Goal: Check status: Verify the current state of an ongoing process or item

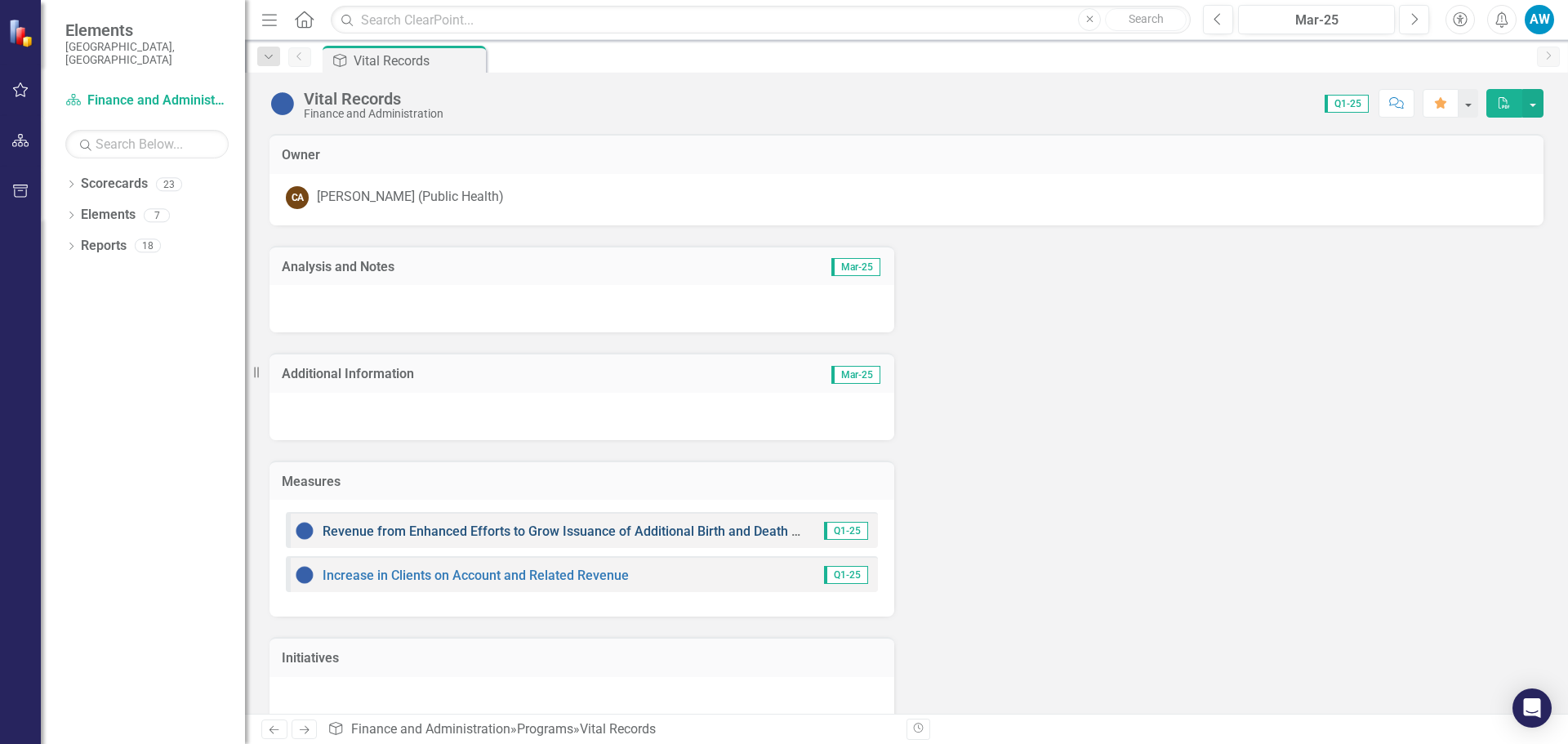
click at [619, 536] on link "Revenue from Enhanced Efforts to Grow Issuance of Additional Birth and Death Ce…" at bounding box center [628, 531] width 611 height 16
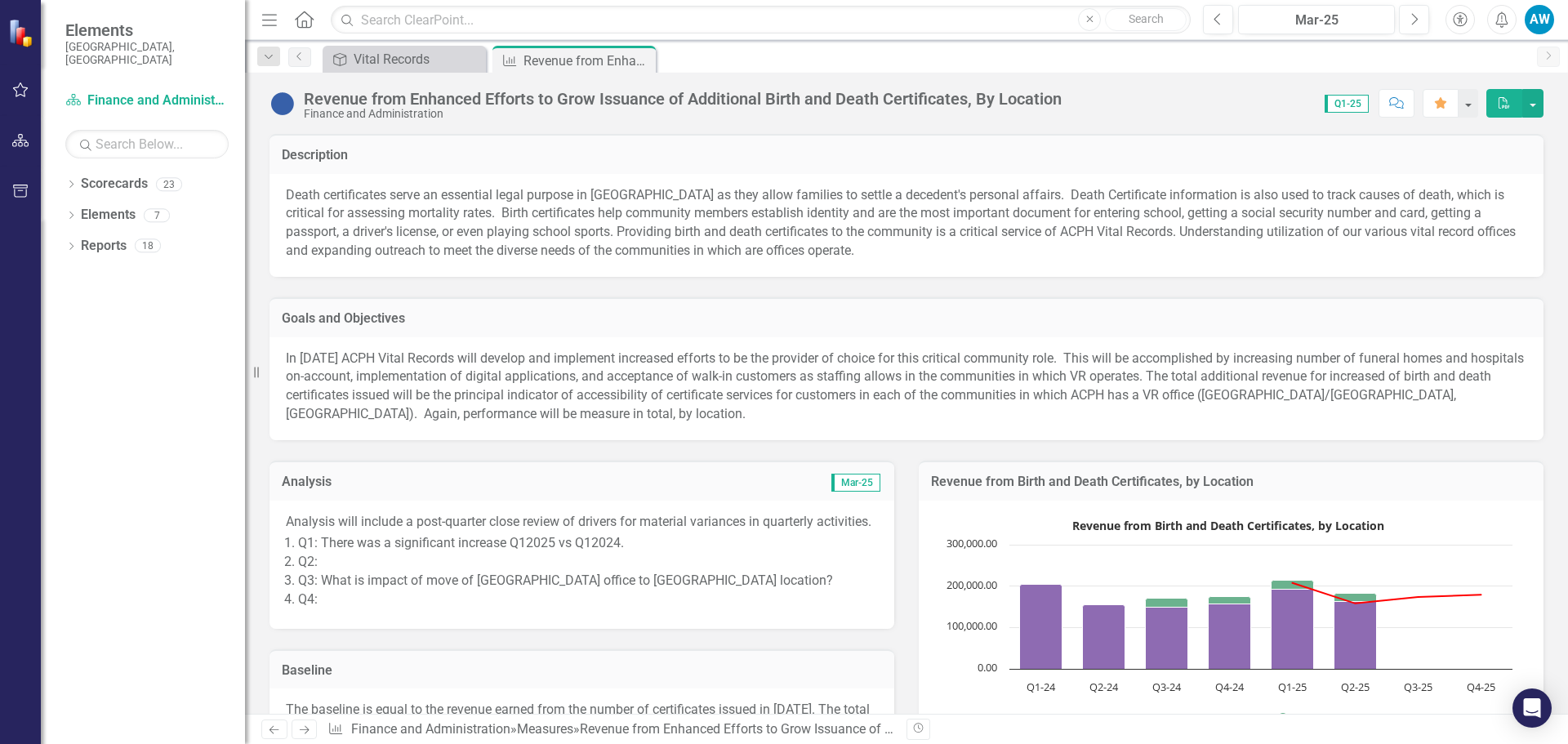
click at [704, 104] on div "Revenue from Enhanced Efforts to Grow Issuance of Additional Birth and Death Ce…" at bounding box center [682, 98] width 758 height 18
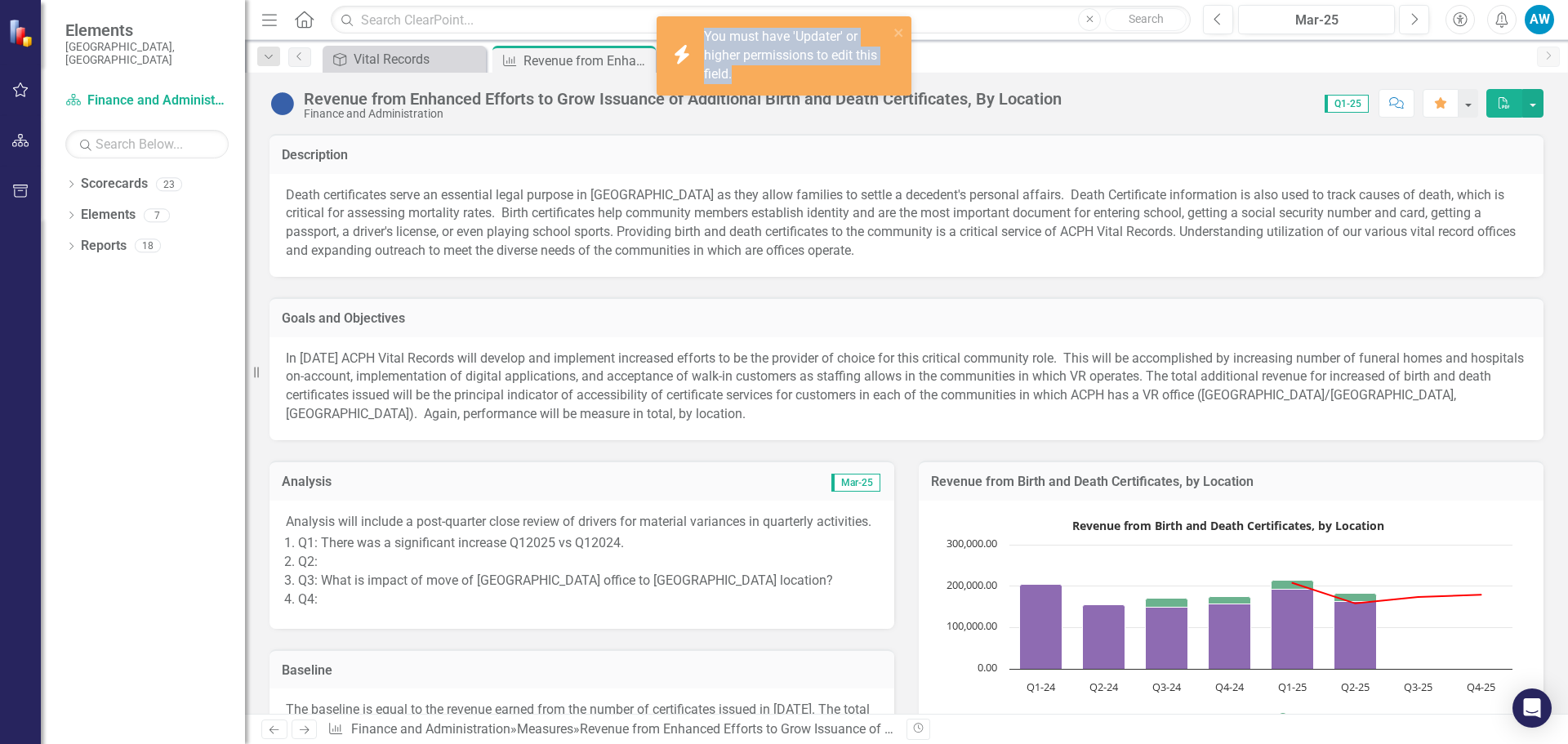
click at [704, 104] on div "icon.bolt You must have 'Updater' or higher permissions to edit this field." at bounding box center [784, 62] width 261 height 99
click at [1054, 106] on div "Revenue from Enhanced Efforts to Grow Issuance of Additional Birth and Death Ce…" at bounding box center [682, 98] width 758 height 18
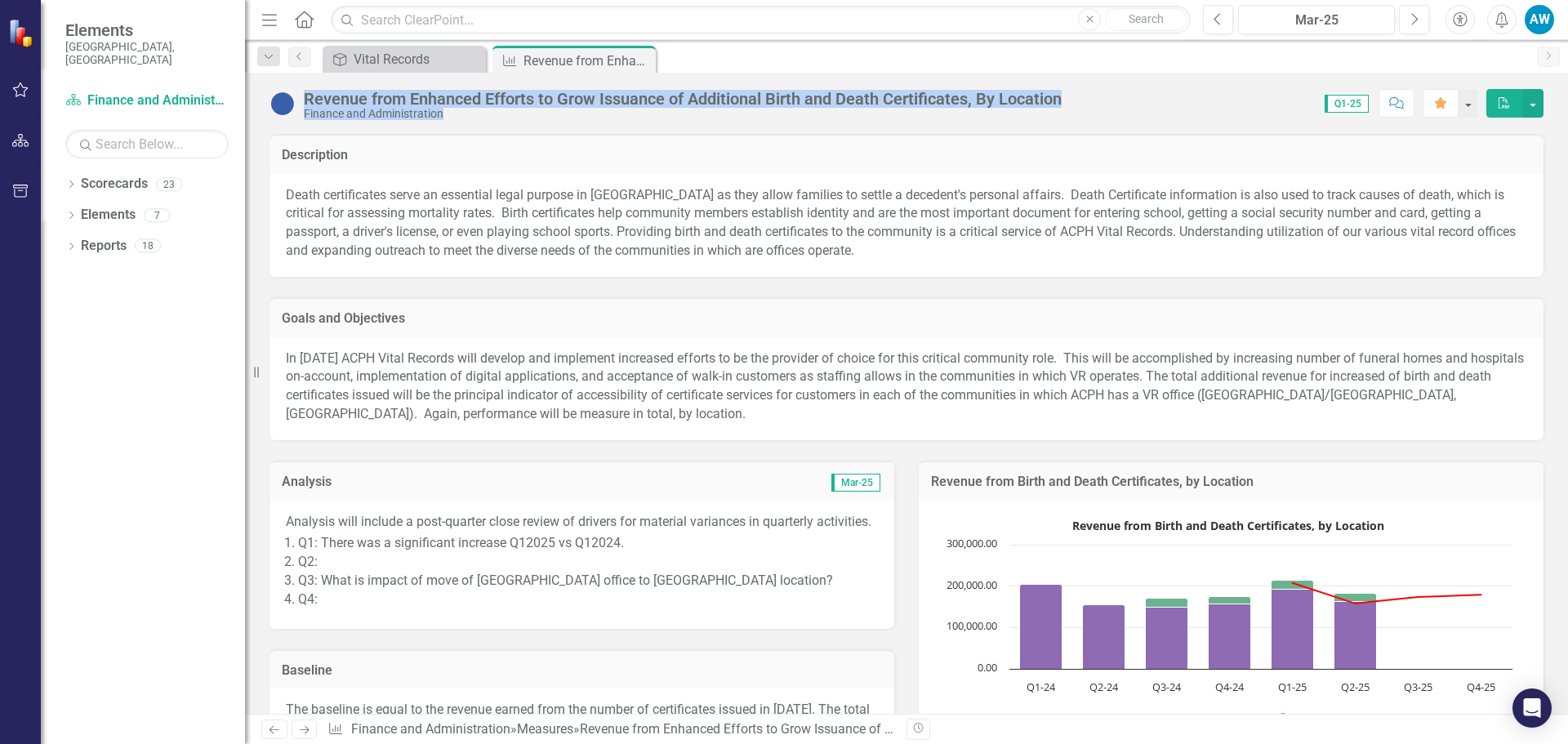
drag, startPoint x: 1074, startPoint y: 101, endPoint x: 308, endPoint y: 103, distance: 766.0
click at [308, 103] on div "Revenue from Enhanced Efforts to Grow Issuance of Additional Birth and Death Ce…" at bounding box center [906, 96] width 1322 height 49
copy div "Revenue from Enhanced Efforts to Grow Issuance of Additional Birth and Death Ce…"
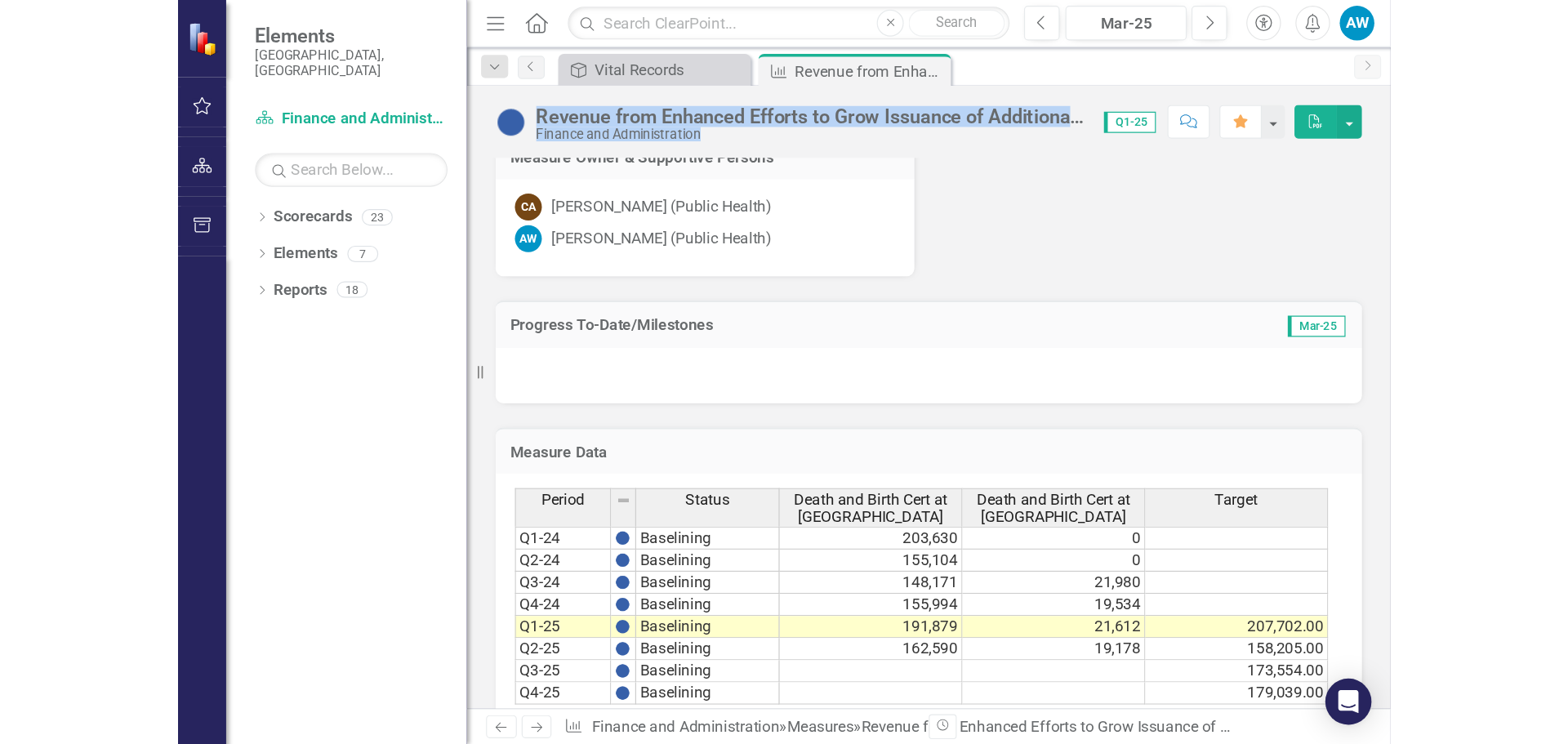
scroll to position [882, 0]
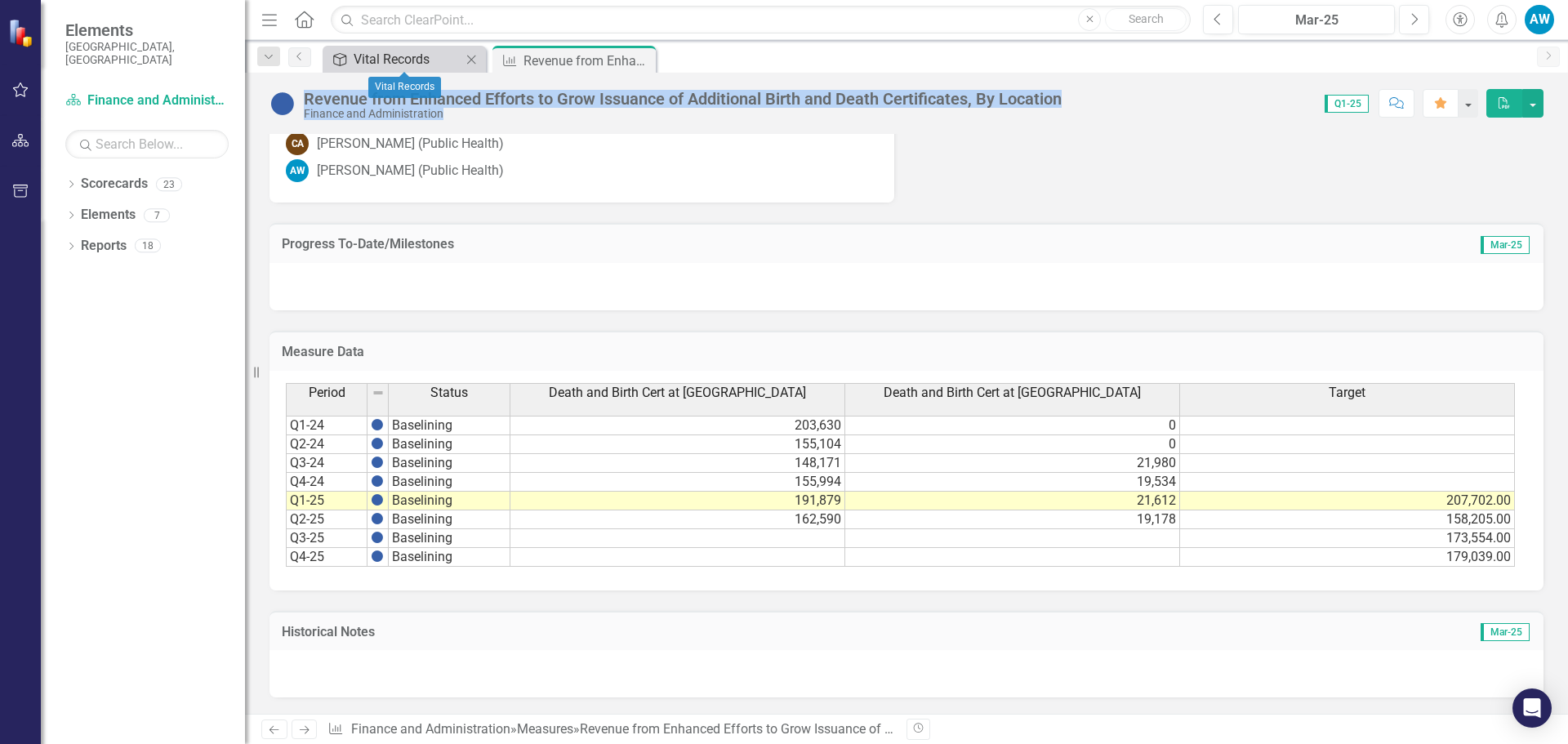
click at [368, 56] on div "Vital Records" at bounding box center [407, 59] width 108 height 20
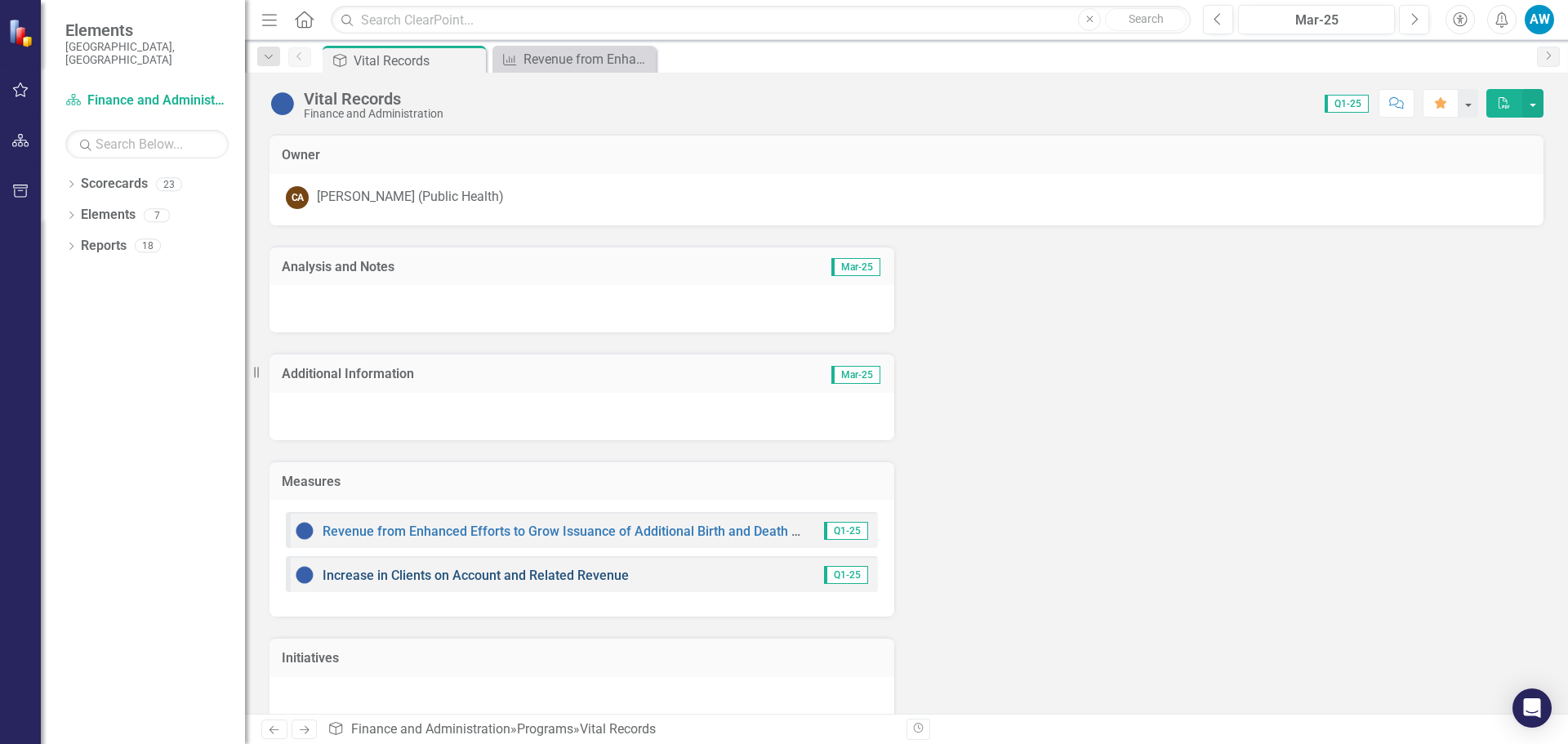
click at [419, 577] on link "Increase in Clients on Account and Related Revenue" at bounding box center [476, 575] width 306 height 16
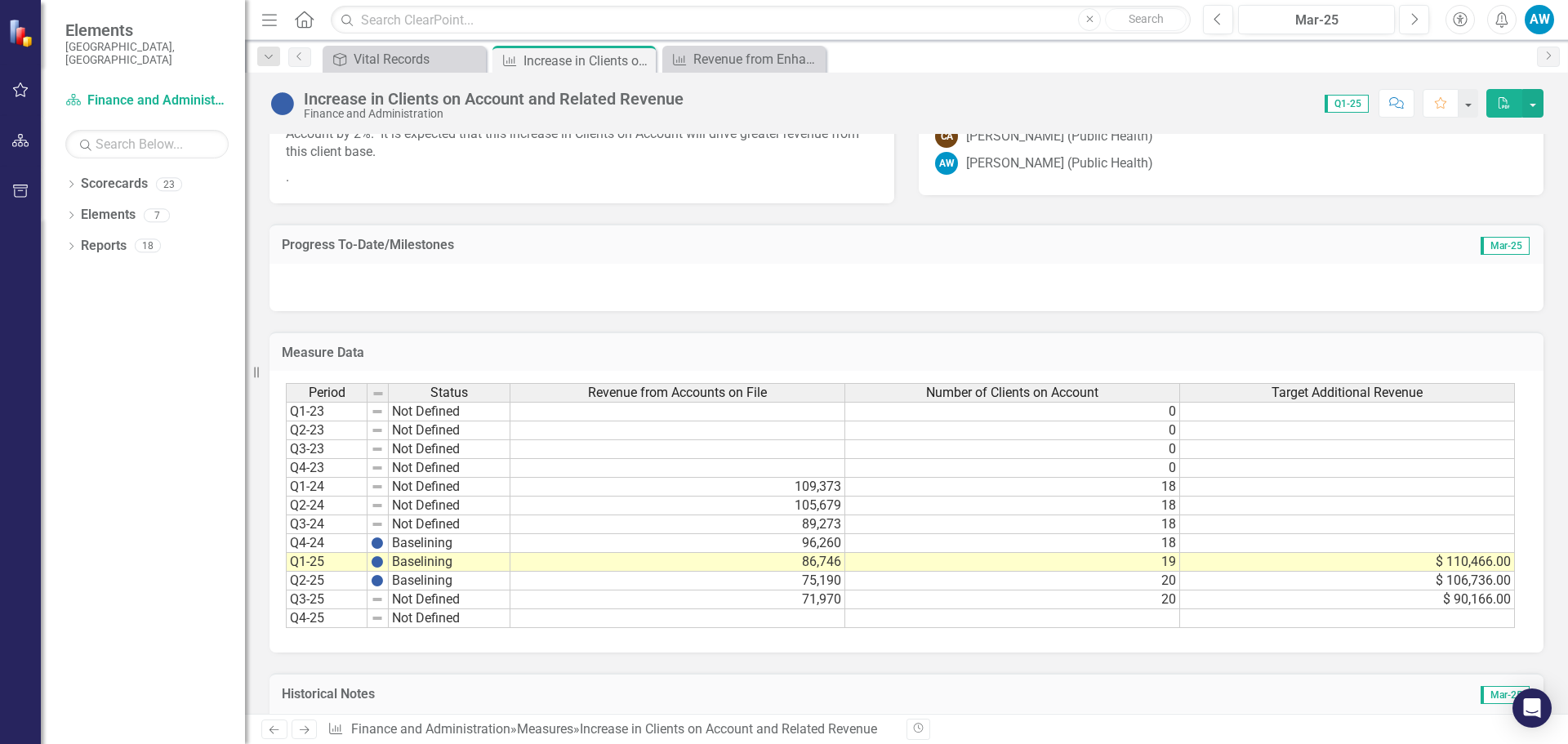
scroll to position [735, 0]
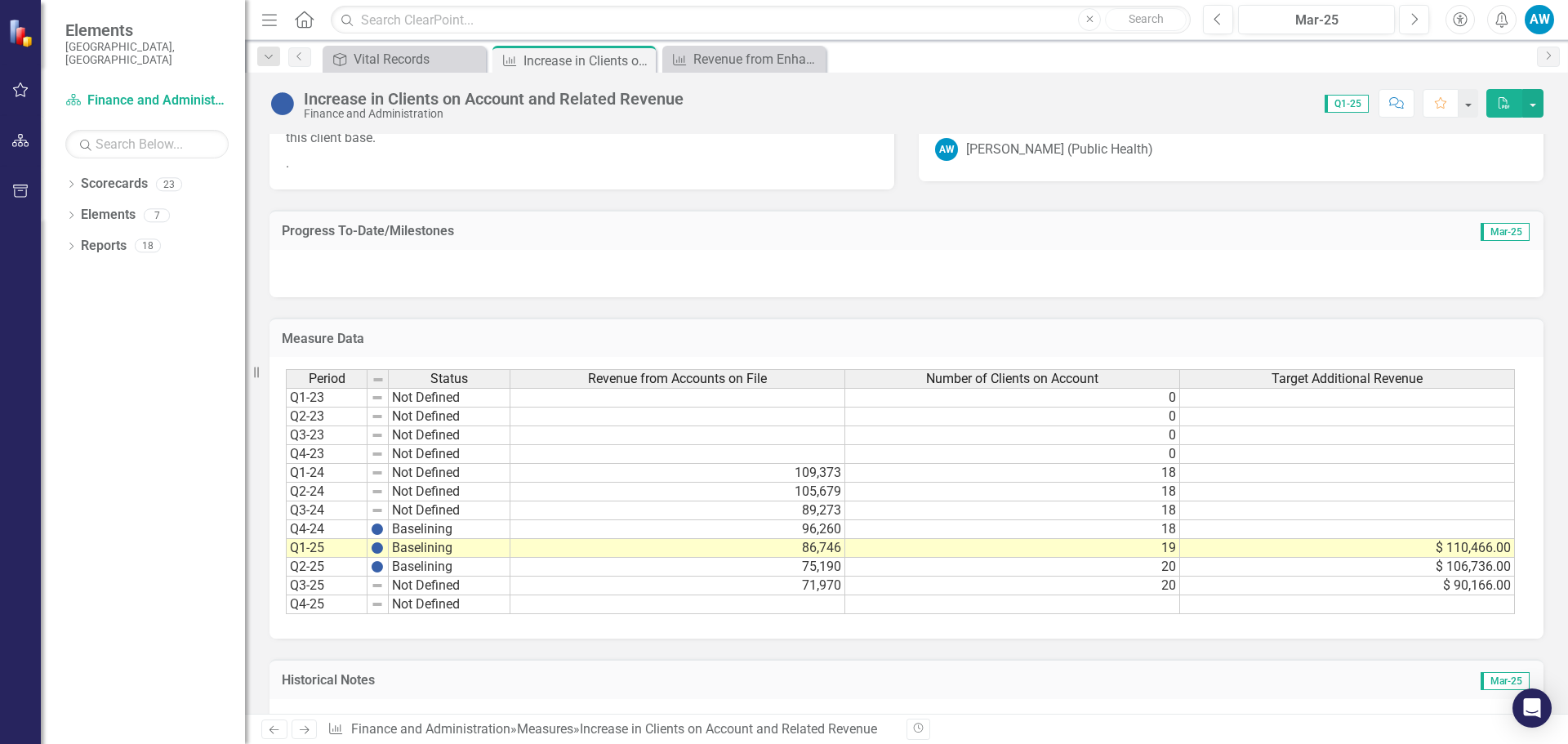
click at [672, 568] on td "75,190" at bounding box center [677, 567] width 335 height 19
click at [1536, 453] on div "Measure Data Last Calculated Period Status Revenue from Accounts on File Number…" at bounding box center [906, 468] width 1298 height 342
